Goal: Navigation & Orientation: Go to known website

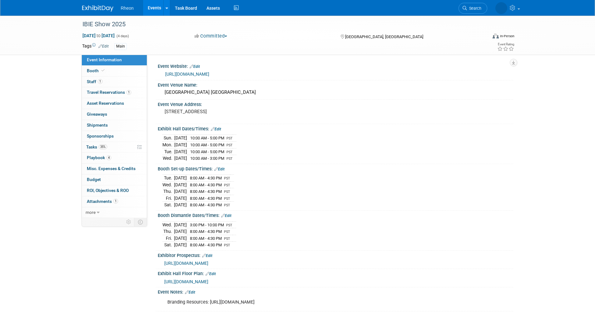
click at [156, 6] on link "Events" at bounding box center [154, 8] width 23 height 16
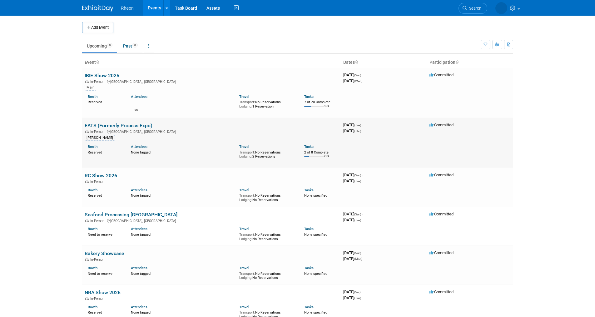
click at [108, 124] on link "EATS (Formerly Process Expo)" at bounding box center [119, 126] width 68 height 6
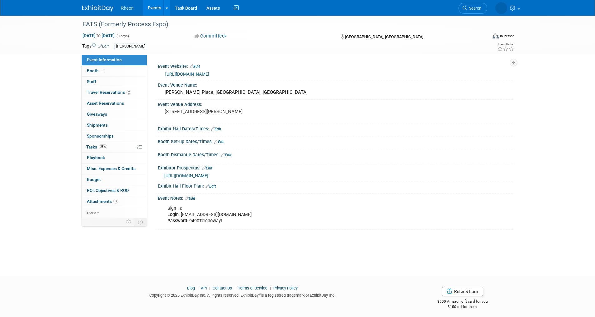
click at [206, 176] on span "https://eats25.exh.mapyourshow.com/7_0/main/default" at bounding box center [186, 175] width 44 height 5
